Goal: Obtain resource: Obtain resource

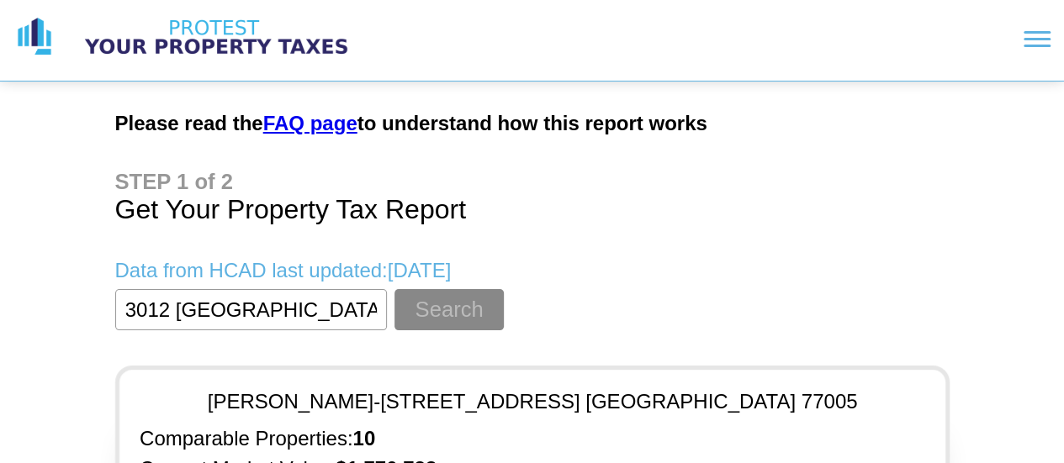
click at [288, 309] on input "textbox" at bounding box center [251, 309] width 272 height 41
click at [288, 307] on input "textbox" at bounding box center [251, 309] width 272 height 41
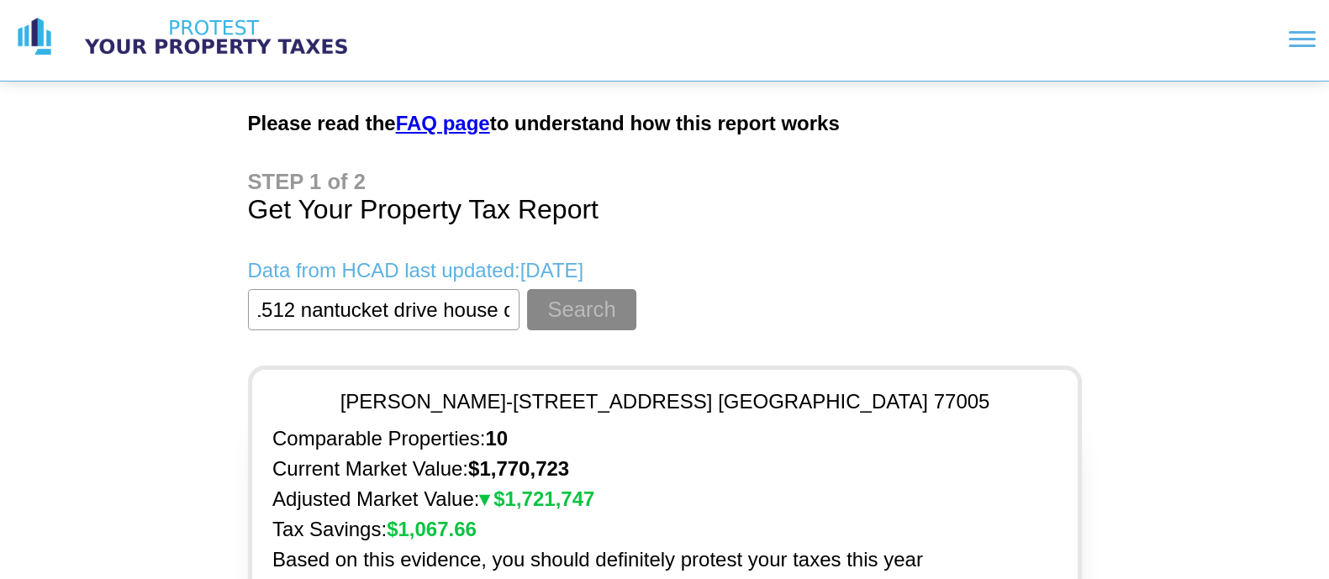
scroll to position [0, 18]
type input "1512 nantucket drive house d"
click at [527, 289] on button "Search" at bounding box center [581, 309] width 108 height 41
click at [560, 321] on button "Search" at bounding box center [581, 309] width 108 height 41
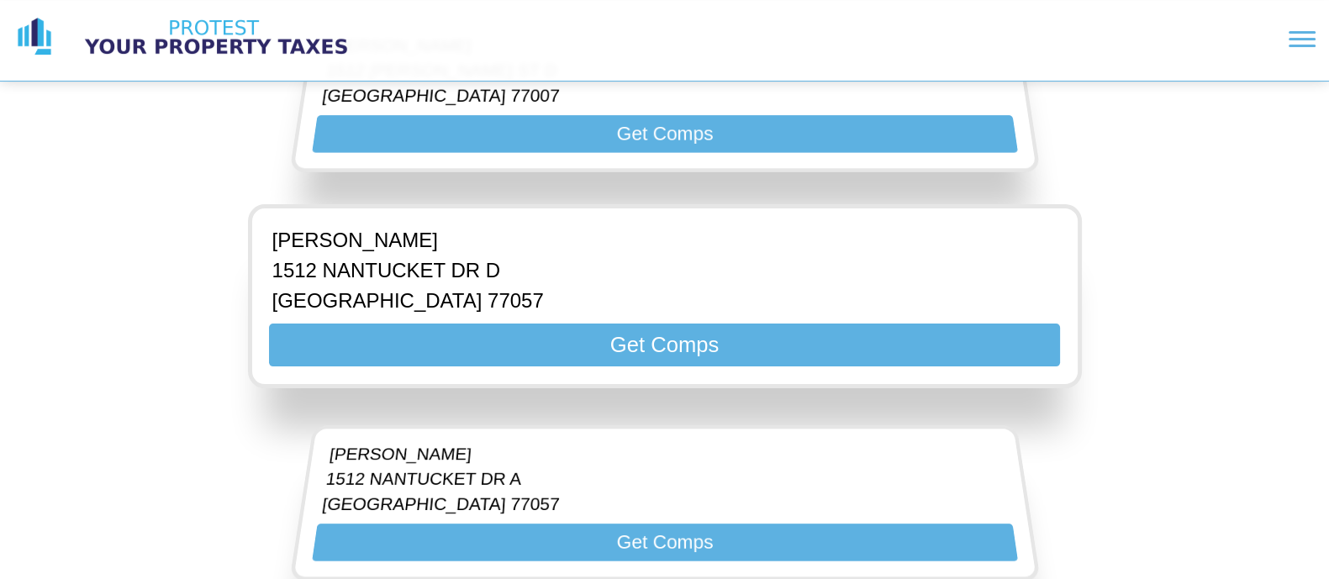
scroll to position [420, 0]
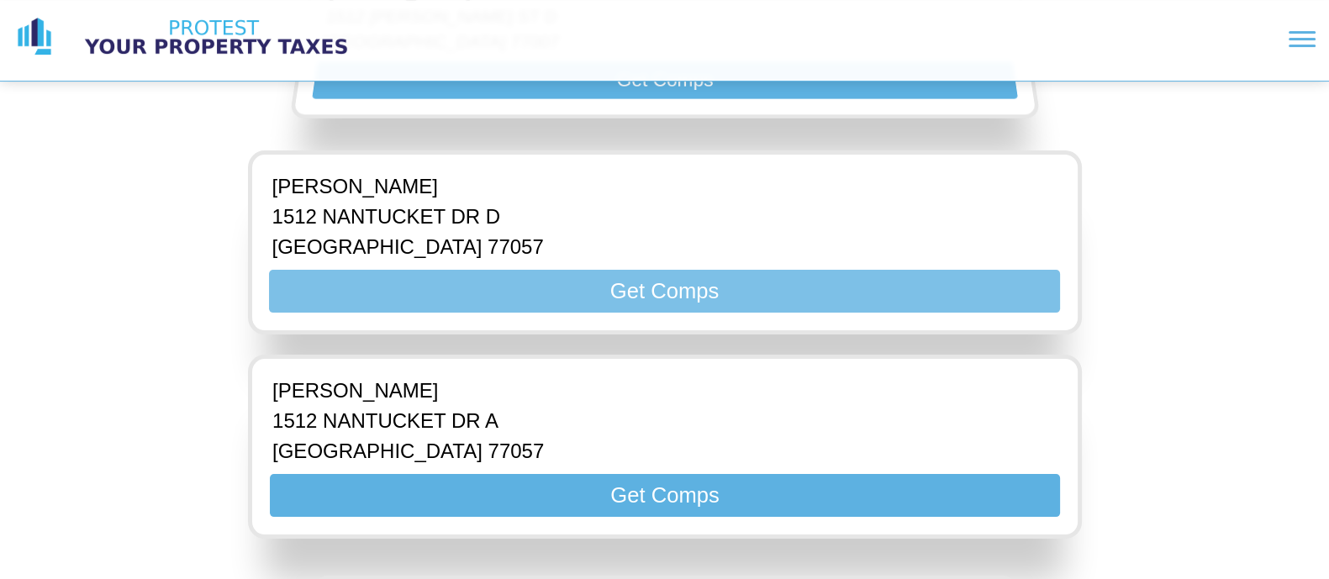
click at [634, 282] on button "Get Comps" at bounding box center [664, 291] width 790 height 43
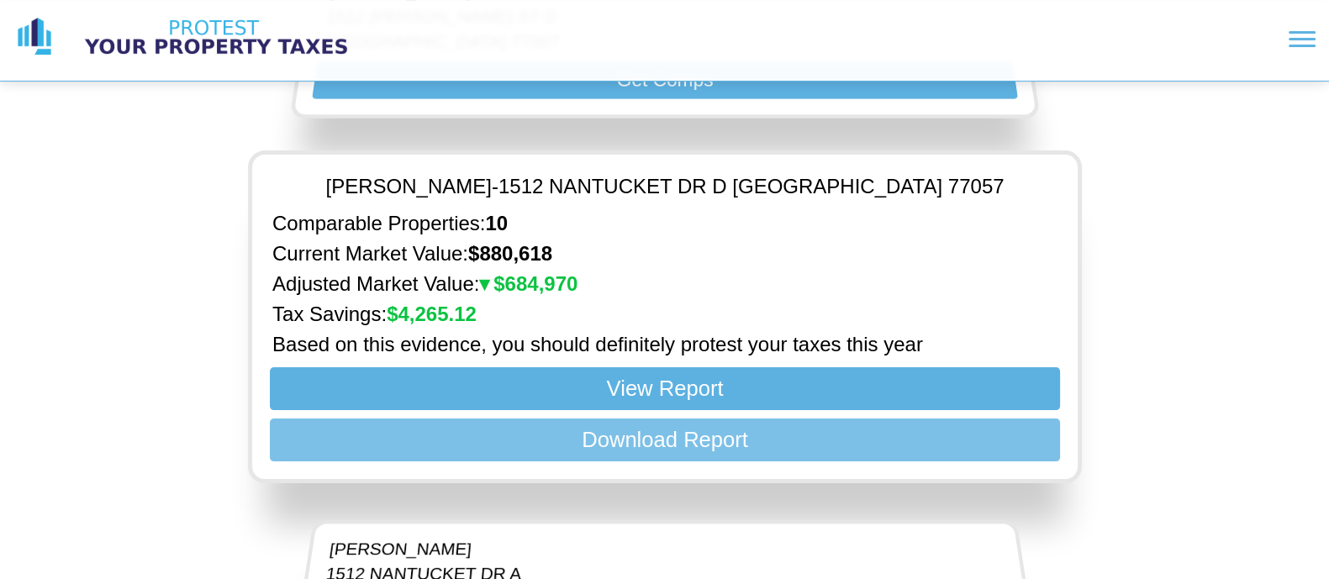
click at [647, 439] on button "Download Report" at bounding box center [664, 440] width 790 height 43
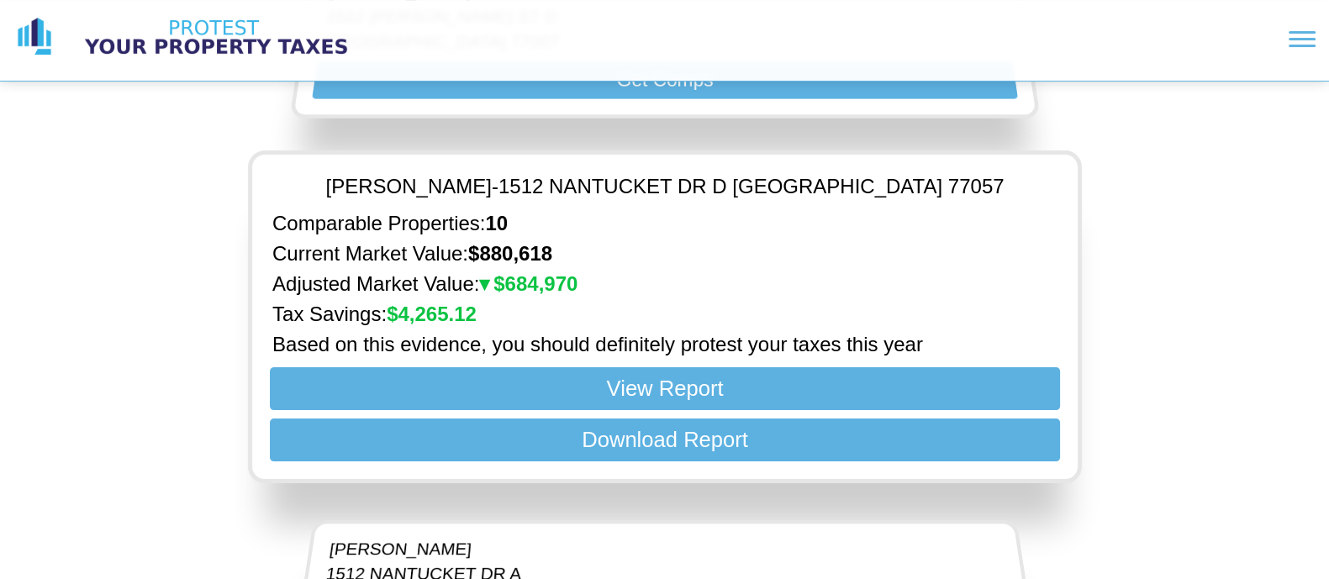
click at [1063, 408] on div "Please read the FAQ page to understand how this report works Get Your Property …" at bounding box center [664, 345] width 1329 height 1530
